Goal: Information Seeking & Learning: Check status

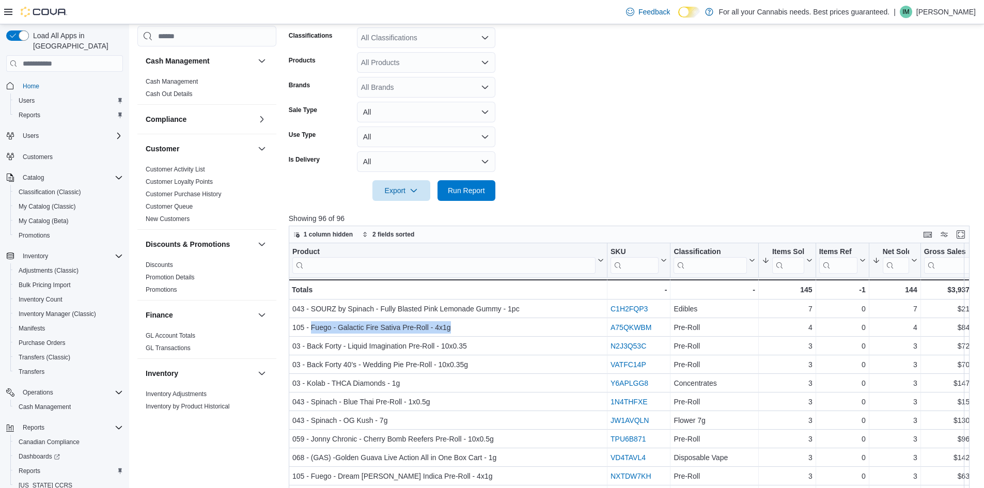
scroll to position [568, 0]
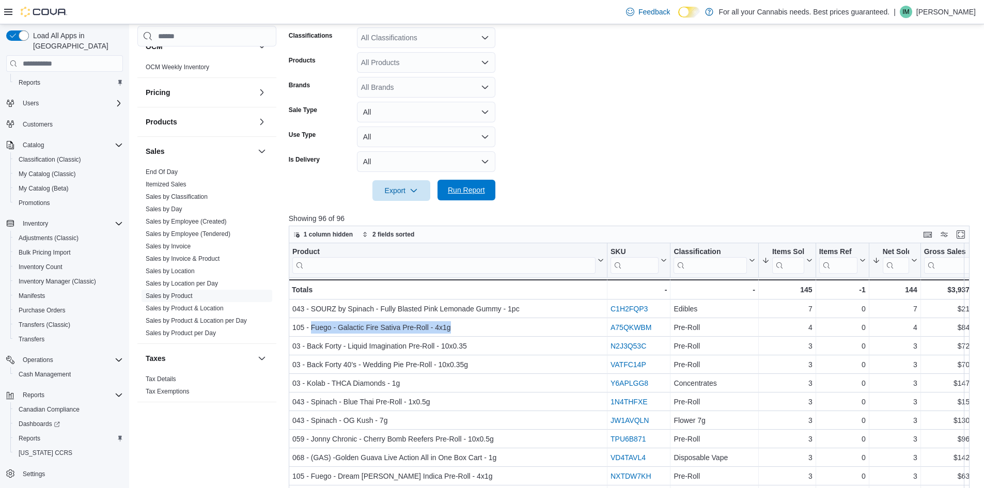
click at [461, 189] on span "Run Report" at bounding box center [466, 190] width 37 height 10
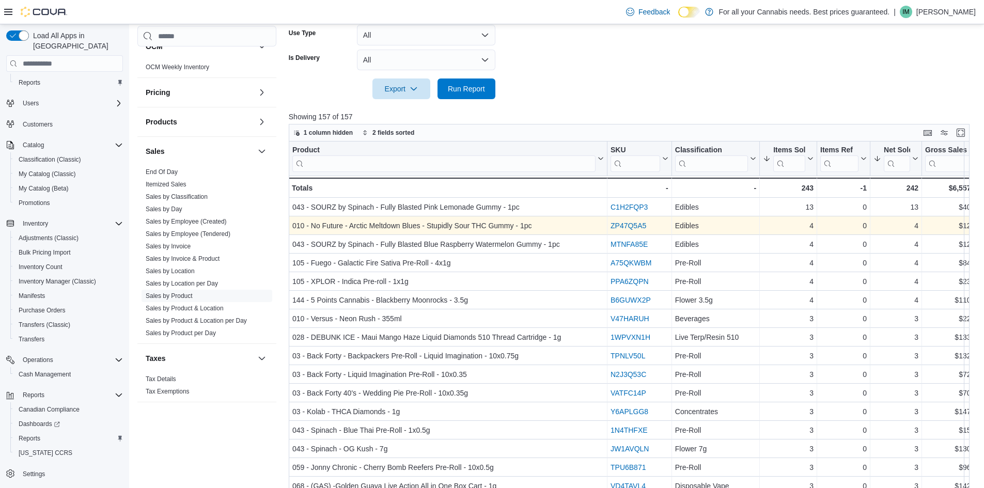
scroll to position [310, 0]
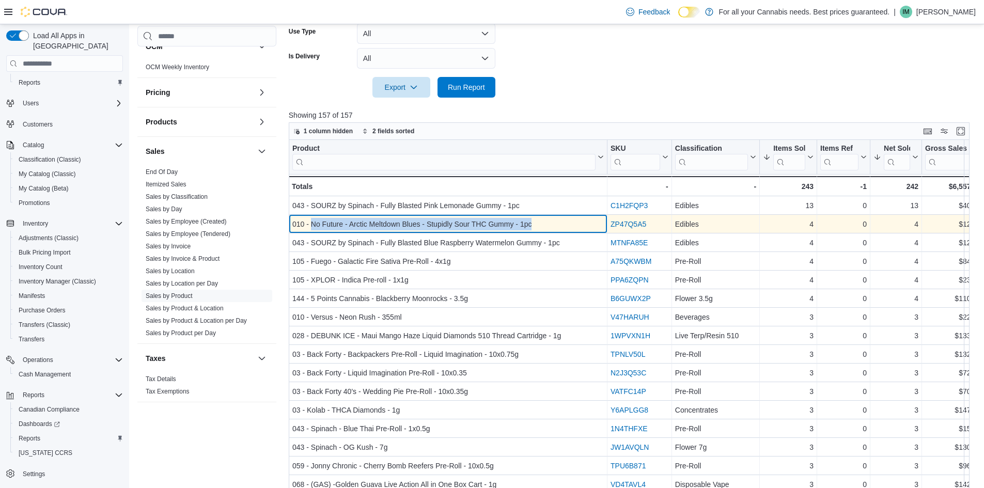
drag, startPoint x: 311, startPoint y: 224, endPoint x: 536, endPoint y: 225, distance: 224.7
click at [536, 225] on div "010 - No Future - Arctic Meltdown Blues - Stupidly Sour THC Gummy - 1pc" at bounding box center [447, 224] width 311 height 12
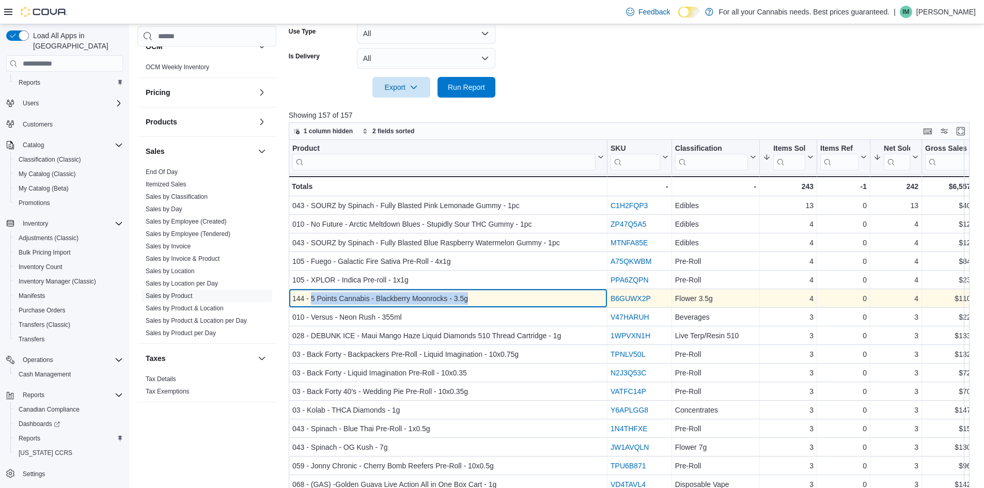
drag, startPoint x: 310, startPoint y: 298, endPoint x: 497, endPoint y: 294, distance: 187.0
click at [497, 294] on div "144 - 5 Points Cannabis - Blackberry Moonrocks - 3.5g" at bounding box center [447, 298] width 311 height 12
copy div "5 Points Cannabis - Blackberry Moonrocks - 3.5g"
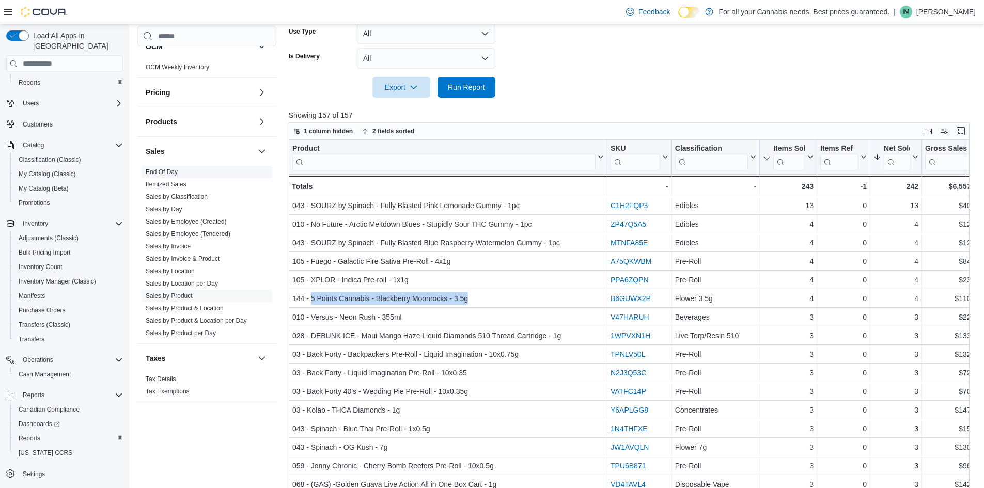
click at [158, 170] on link "End Of Day" at bounding box center [162, 171] width 32 height 7
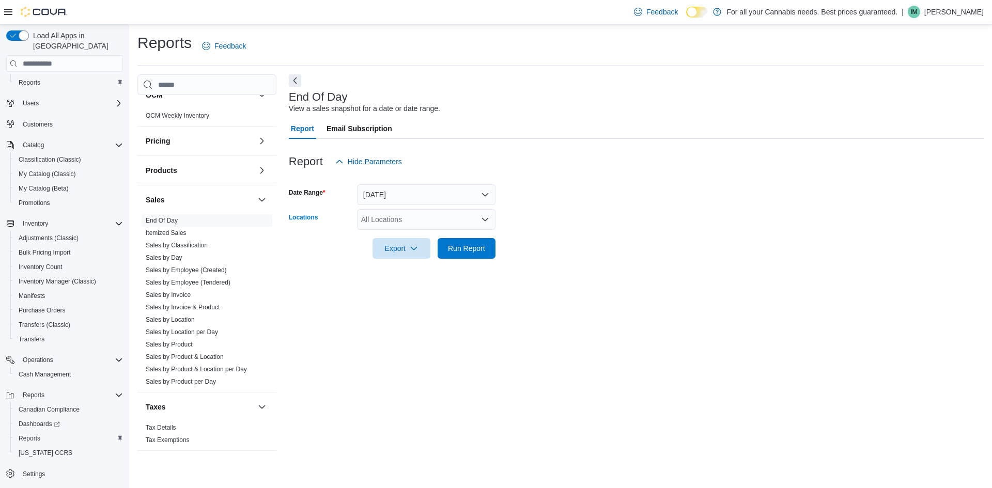
click at [410, 223] on div "All Locations" at bounding box center [426, 219] width 138 height 21
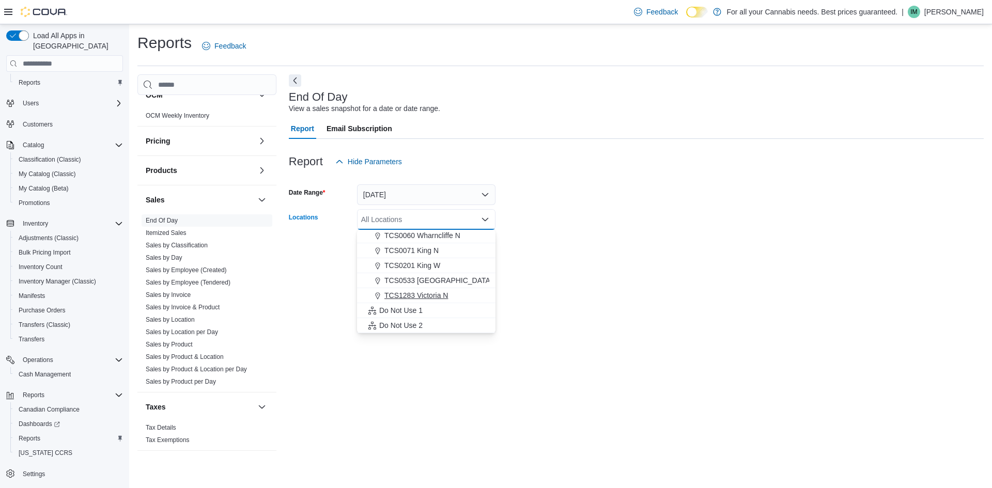
click at [425, 294] on span "TCS1283 Victoria N" at bounding box center [416, 295] width 64 height 10
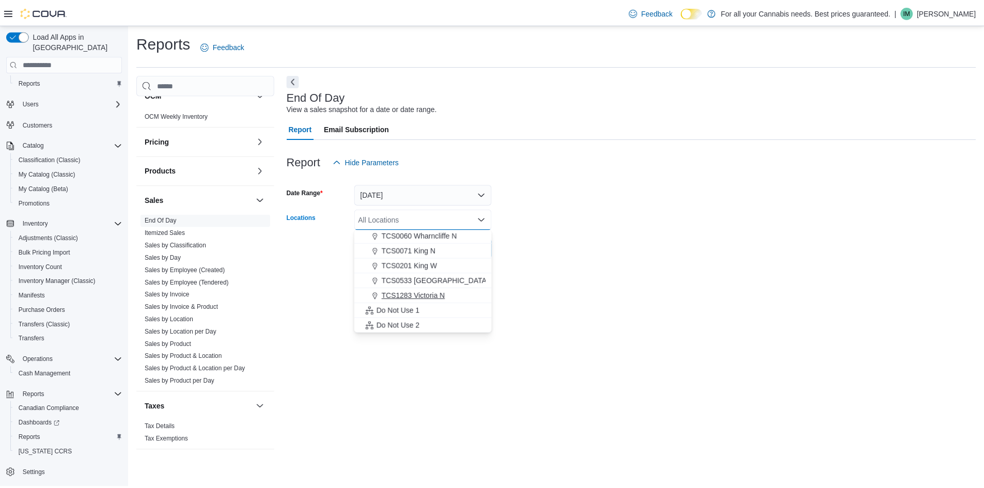
scroll to position [121, 0]
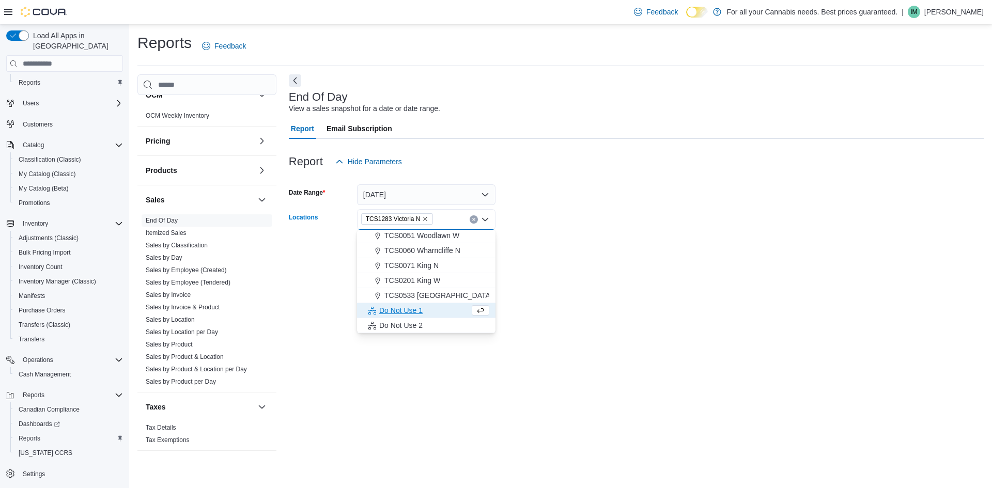
click at [547, 233] on div at bounding box center [636, 234] width 695 height 8
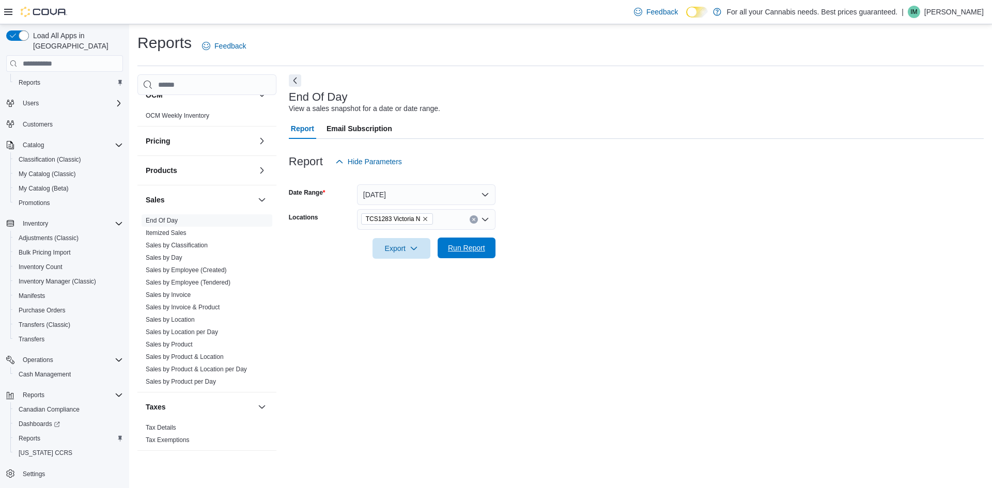
click at [454, 252] on span "Run Report" at bounding box center [466, 248] width 37 height 10
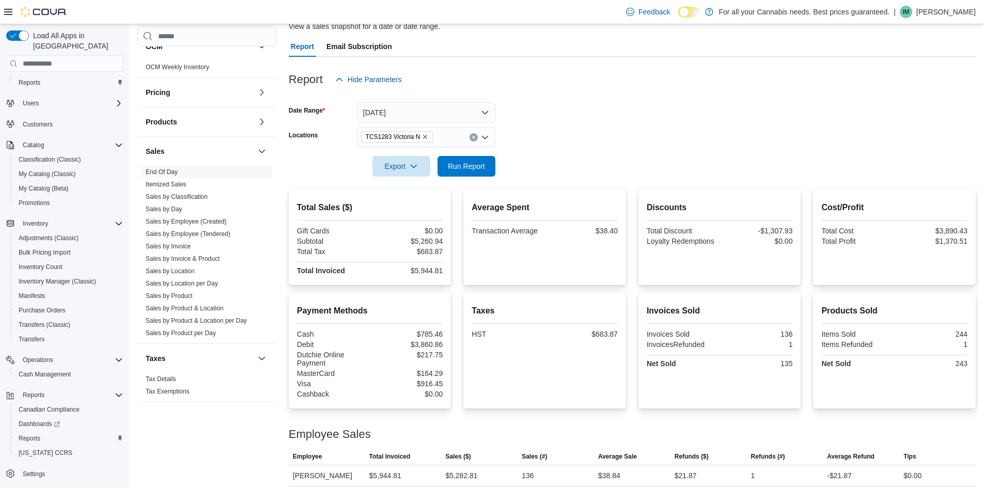
scroll to position [89, 0]
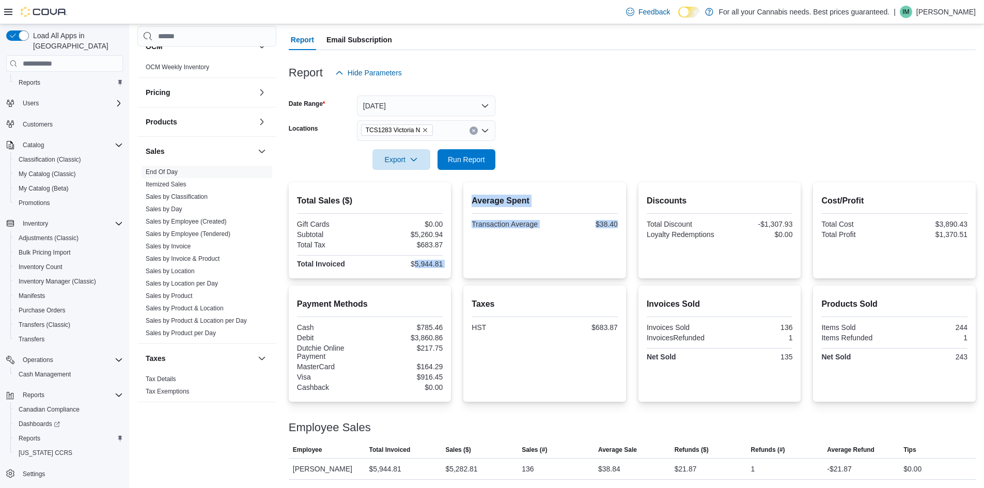
drag, startPoint x: 417, startPoint y: 265, endPoint x: 482, endPoint y: 265, distance: 65.6
click at [482, 265] on div "Total Sales ($) Gift Cards $0.00 Subtotal $5,260.94 Total Tax $683.87 Total Inv…" at bounding box center [632, 230] width 687 height 96
click at [448, 265] on div "Total Sales ($) Gift Cards $0.00 Subtotal $5,260.94 Total Tax $683.87 Total Inv…" at bounding box center [370, 230] width 163 height 96
drag, startPoint x: 417, startPoint y: 263, endPoint x: 444, endPoint y: 262, distance: 26.9
click at [443, 262] on div "$5,944.81" at bounding box center [407, 264] width 71 height 8
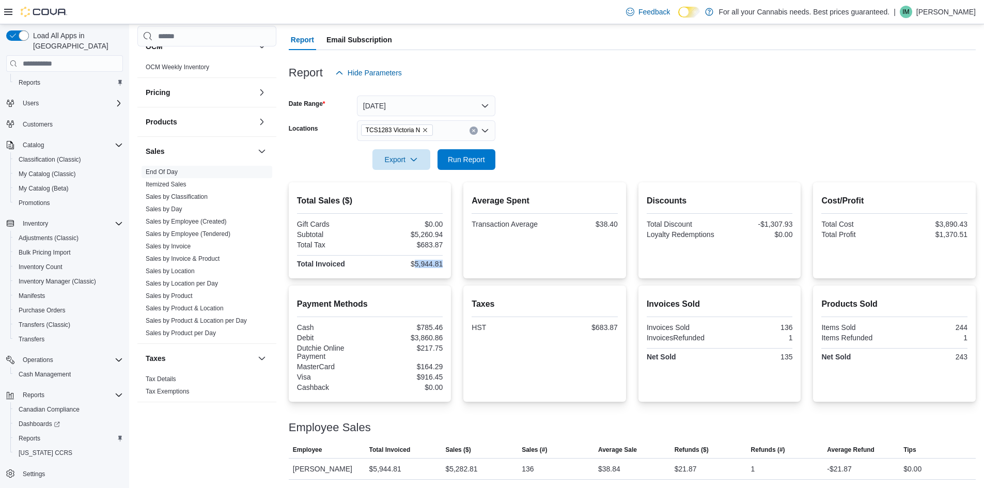
copy div "5,944.81"
